Goal: Communication & Community: Answer question/provide support

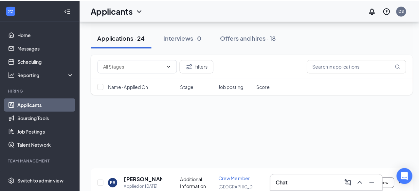
scroll to position [423, 0]
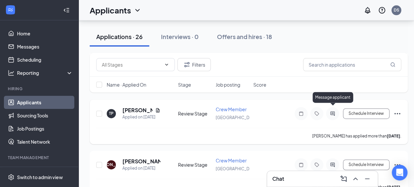
click at [332, 111] on icon "ActiveChat" at bounding box center [333, 113] width 4 height 4
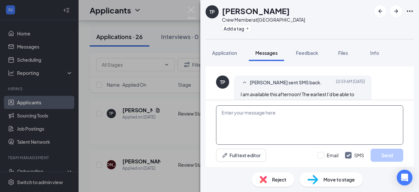
scroll to position [435, 0]
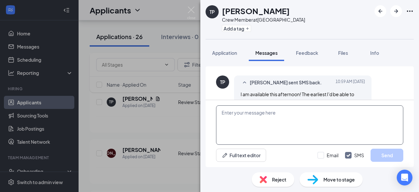
click at [250, 109] on textarea at bounding box center [309, 124] width 187 height 39
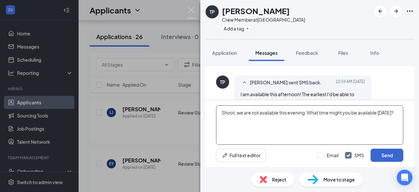
type textarea "Shoot, we are not available this evening. What time might you be available [DAT…"
click at [392, 154] on button "Send" at bounding box center [387, 154] width 33 height 13
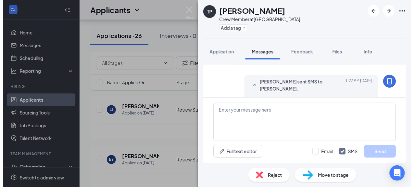
scroll to position [639, 0]
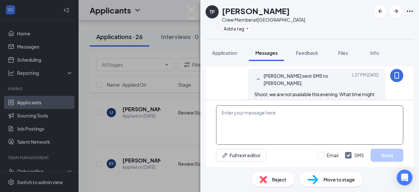
click at [246, 112] on textarea at bounding box center [309, 124] width 187 height 39
click at [186, 135] on div "[PERSON_NAME] [PERSON_NAME] Crew Member at [GEOGRAPHIC_DATA] Add a tag Applicat…" at bounding box center [209, 96] width 419 height 192
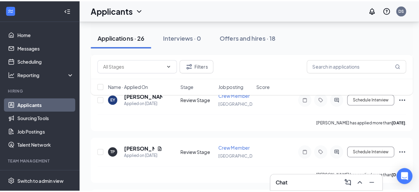
scroll to position [513, 0]
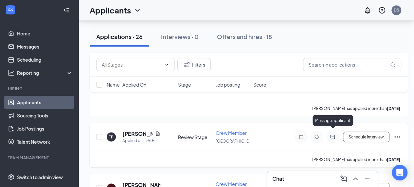
click at [333, 134] on icon "ActiveChat" at bounding box center [333, 136] width 8 height 5
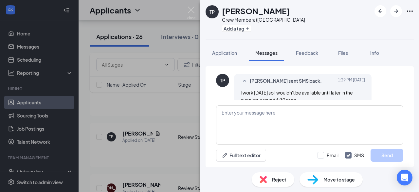
scroll to position [520, 0]
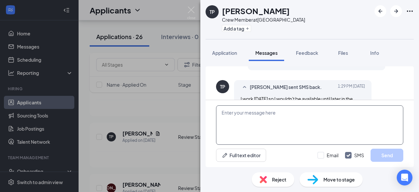
click at [237, 113] on textarea at bounding box center [309, 124] width 187 height 39
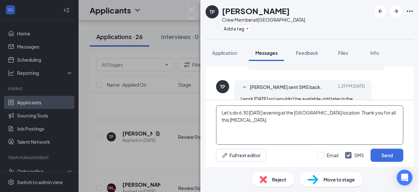
click at [380, 111] on textarea "Let's do 6:30 [DATE] evening at the [GEOGRAPHIC_DATA] location. Thank you for a…" at bounding box center [309, 124] width 187 height 39
click at [292, 119] on textarea "Let's do 6:30 [DATE] evening at the [GEOGRAPHIC_DATA] location. Thank you for b…" at bounding box center [309, 124] width 187 height 39
drag, startPoint x: 343, startPoint y: 119, endPoint x: 285, endPoint y: 119, distance: 57.7
click at [285, 119] on textarea "Let's do 6:30 [DATE] evening at the [GEOGRAPHIC_DATA] location. Thank you for b…" at bounding box center [309, 124] width 187 height 39
click at [350, 111] on textarea "Let's do 6:30 [DATE] evening at the [GEOGRAPHIC_DATA] location. Thank you for b…" at bounding box center [309, 124] width 187 height 39
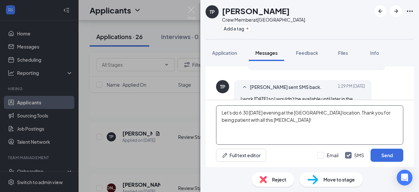
paste textarea "My husband's name is [PERSON_NAME]."
type textarea "Let's do 6:30 [DATE] evening at the [GEOGRAPHIC_DATA] location. My husband's na…"
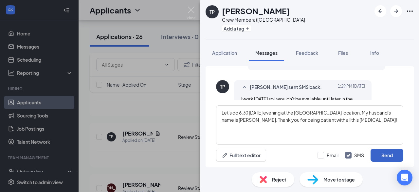
click at [385, 153] on button "Send" at bounding box center [387, 154] width 33 height 13
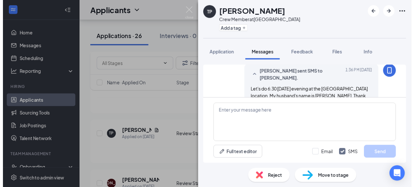
scroll to position [603, 0]
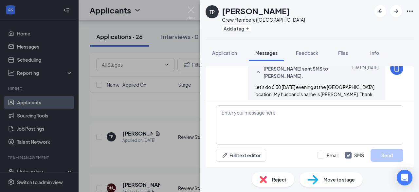
click at [174, 151] on div "[PERSON_NAME] [PERSON_NAME] Crew Member at [GEOGRAPHIC_DATA] Add a tag Applicat…" at bounding box center [209, 96] width 419 height 192
